Goal: Transaction & Acquisition: Purchase product/service

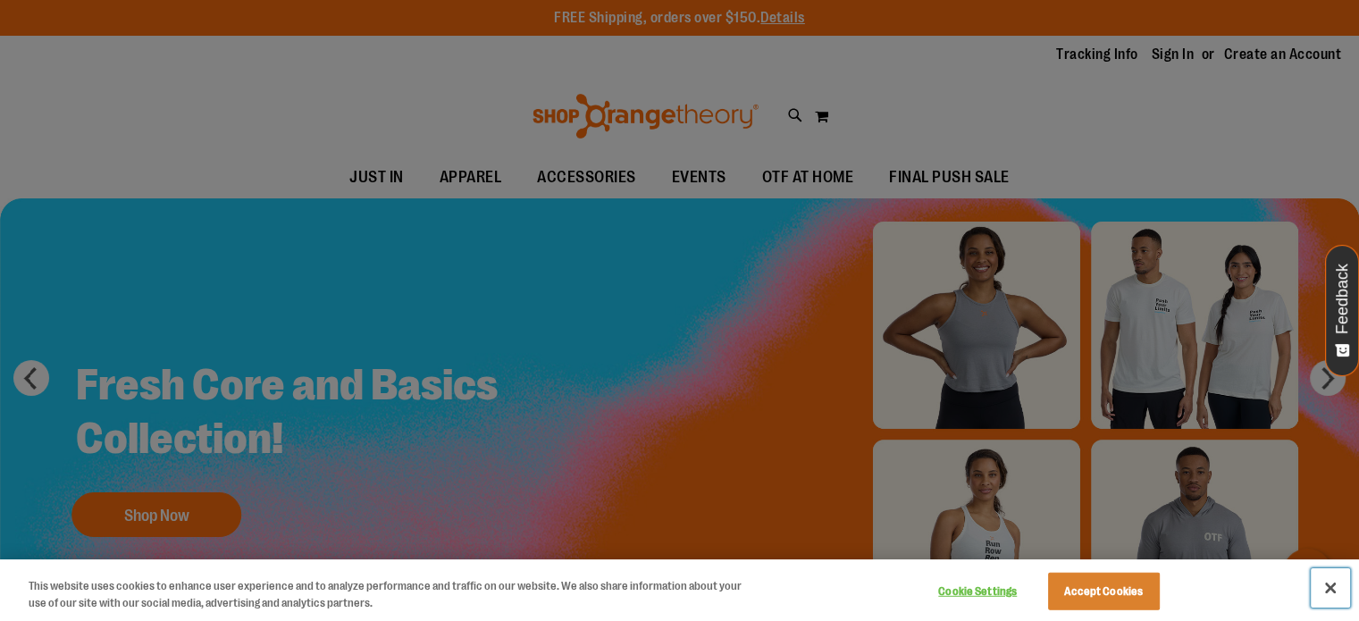
click at [1335, 589] on button "Close" at bounding box center [1330, 587] width 39 height 39
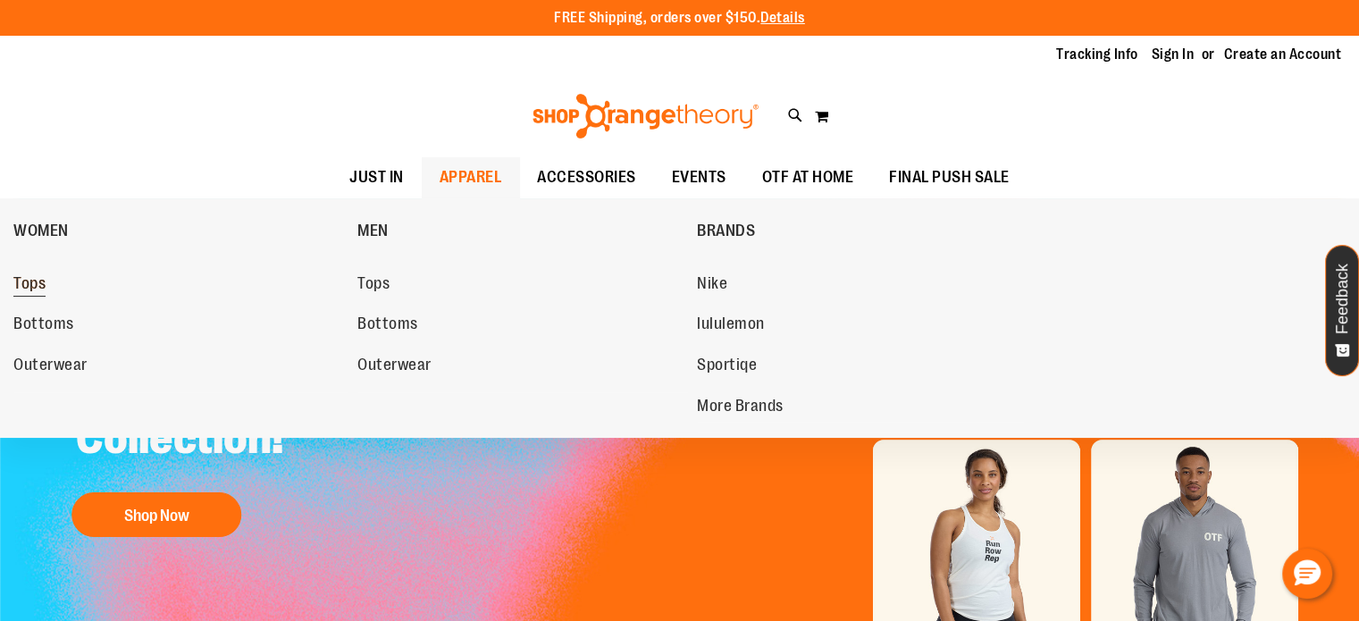
click at [37, 274] on span "Tops" at bounding box center [29, 285] width 32 height 22
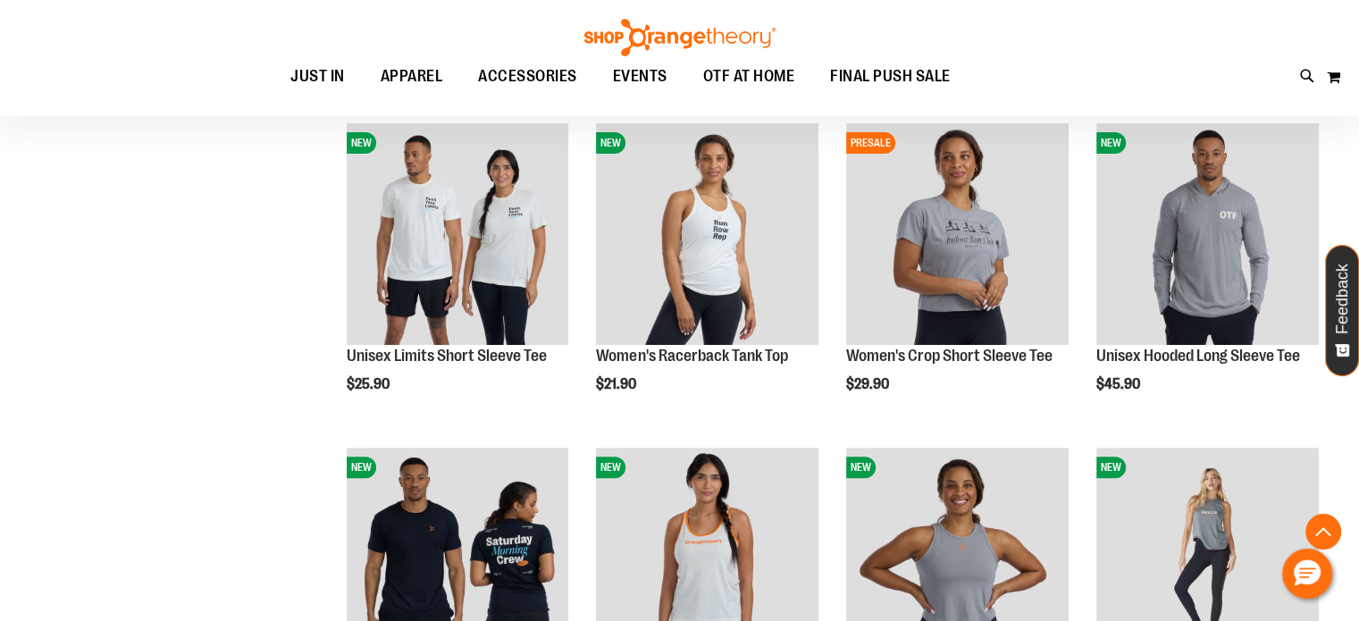
scroll to position [570, 0]
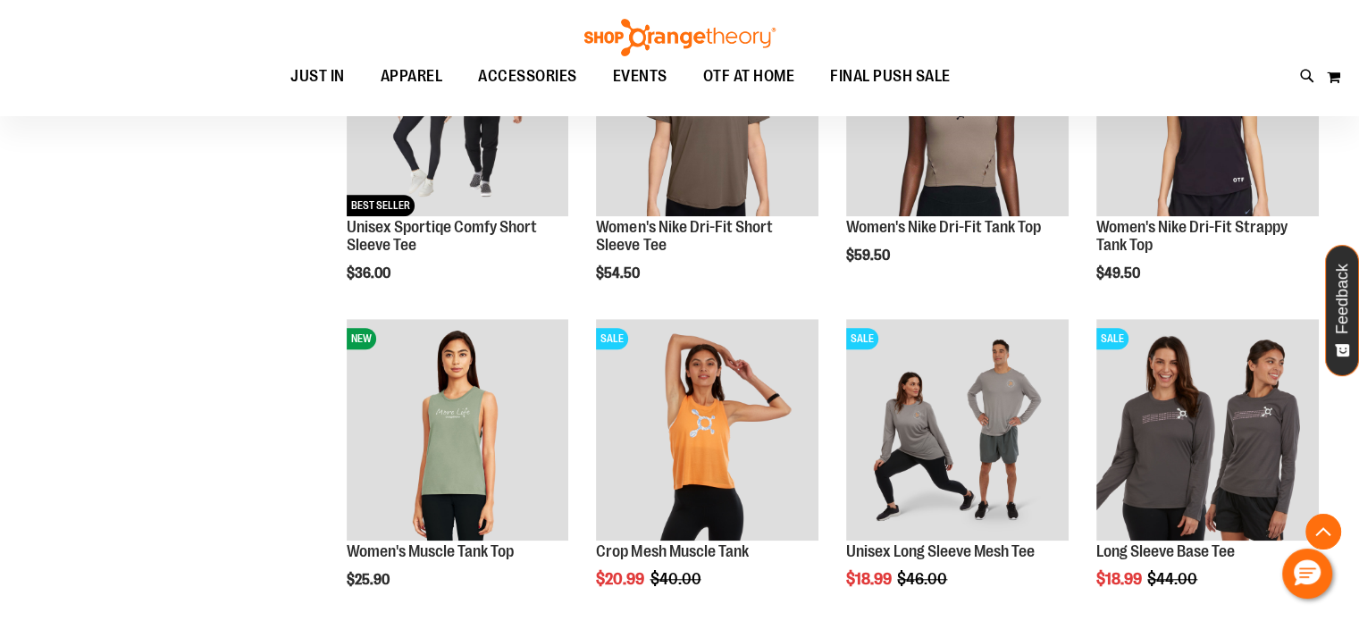
scroll to position [1350, 0]
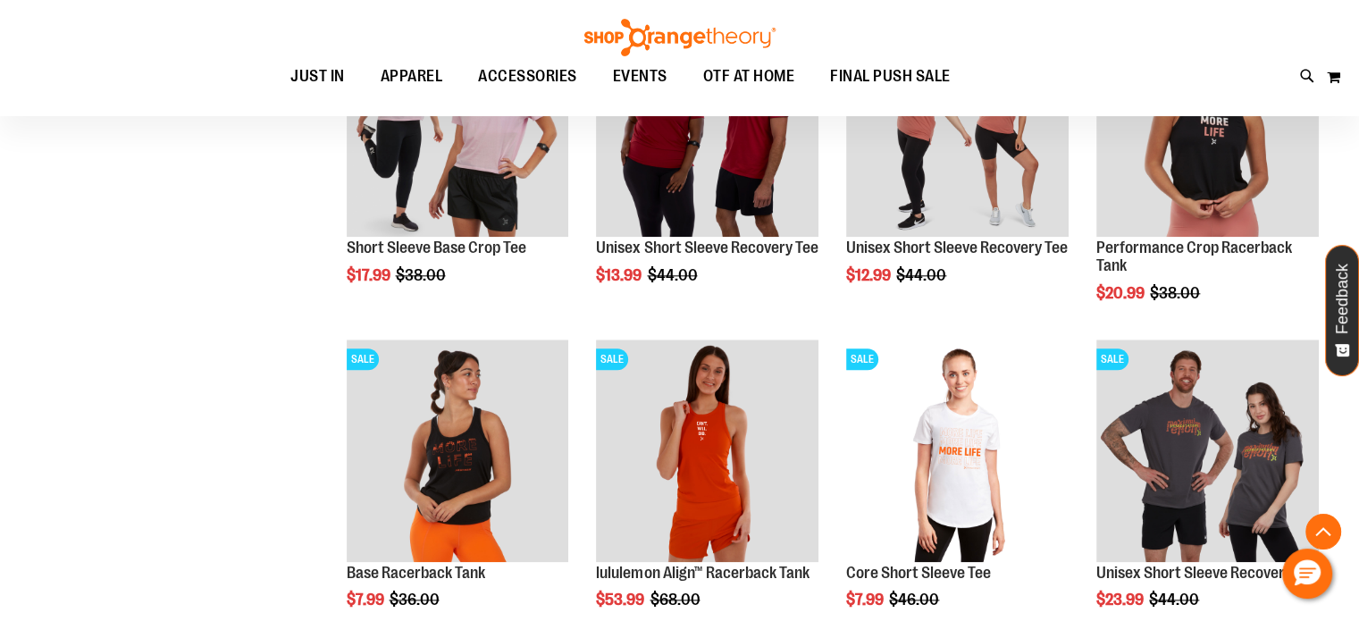
scroll to position [1985, 0]
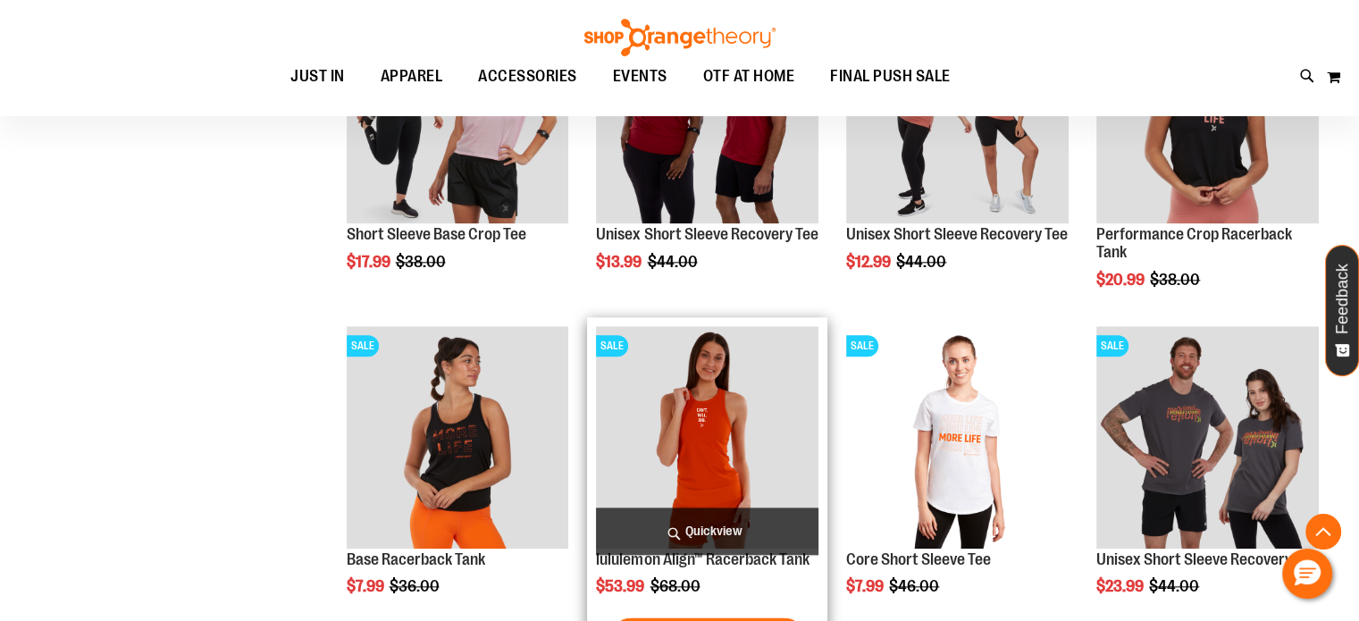
click at [723, 461] on img "product" at bounding box center [707, 437] width 223 height 223
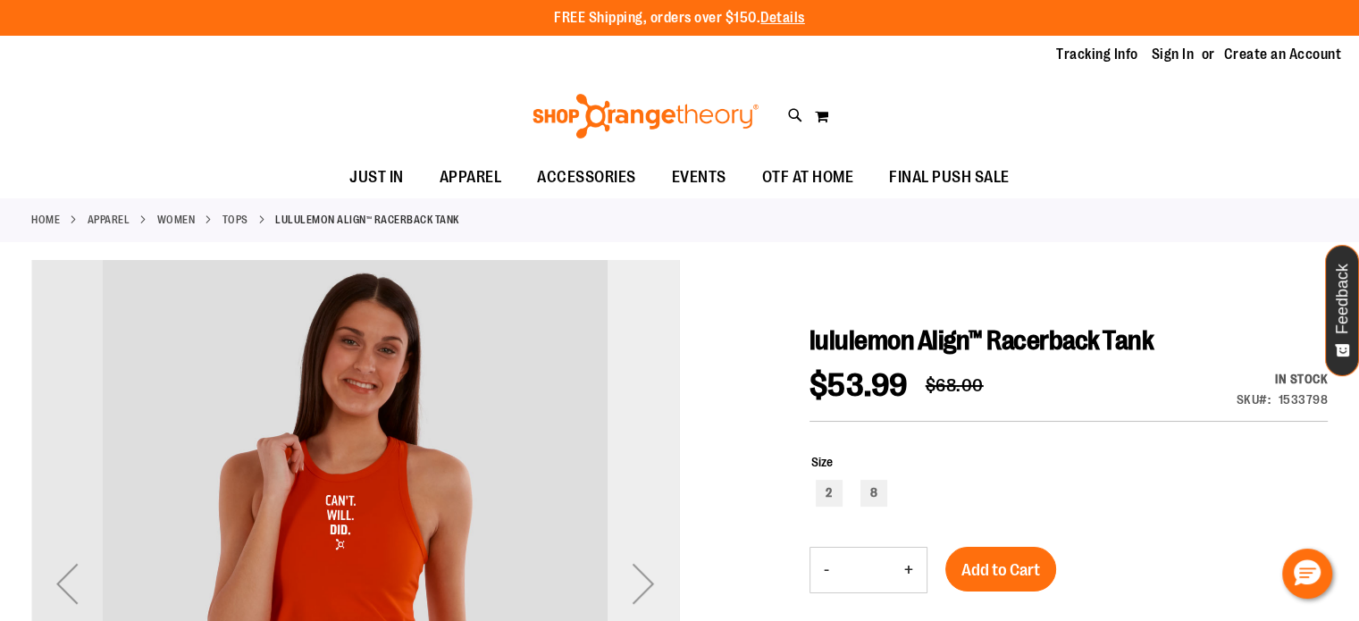
click at [642, 586] on div "Next" at bounding box center [643, 583] width 71 height 71
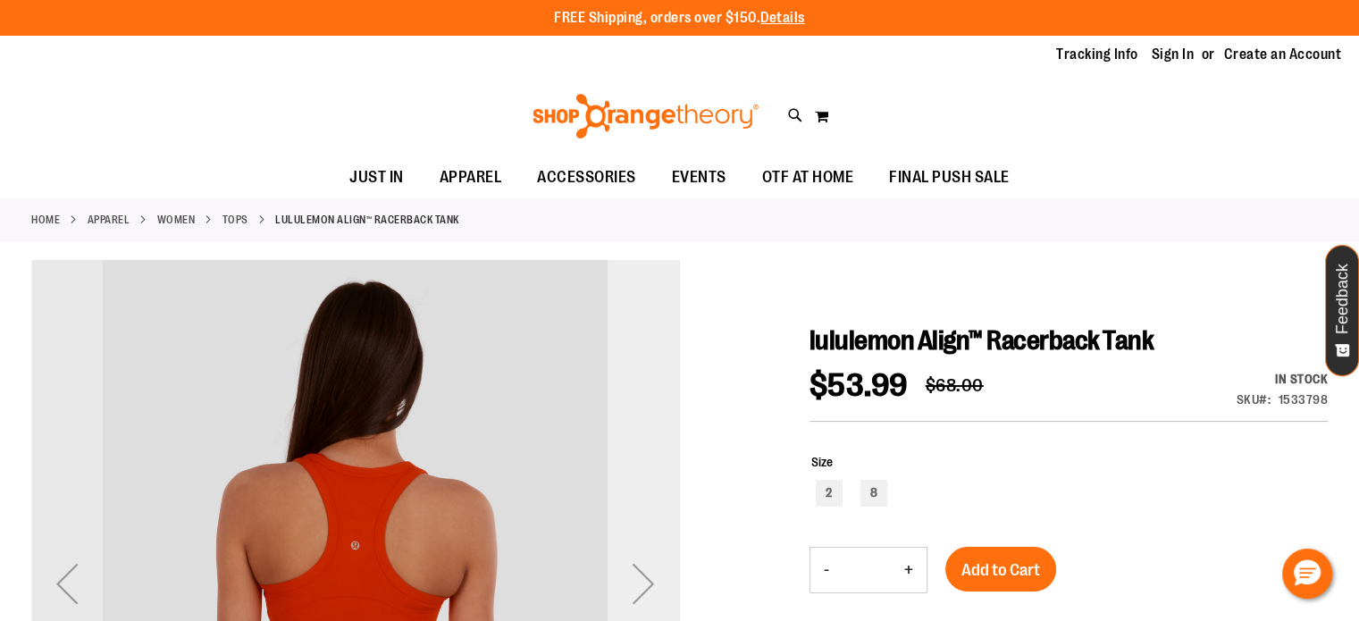
click at [642, 586] on div "Next" at bounding box center [643, 583] width 71 height 71
